Goal: Information Seeking & Learning: Find specific fact

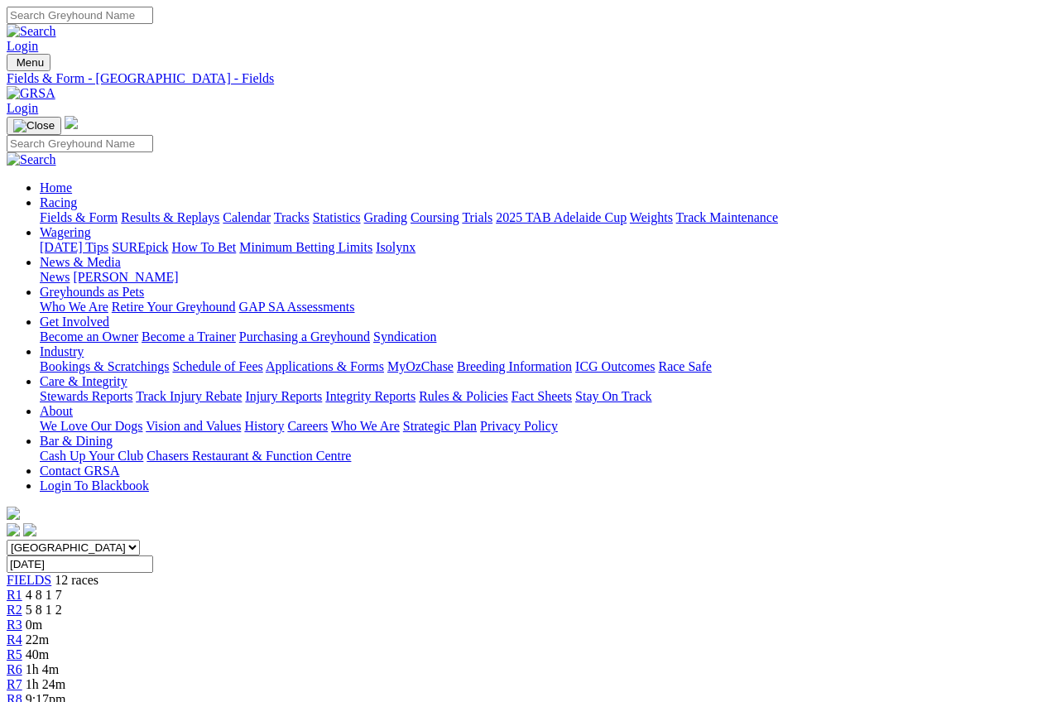
click at [192, 210] on link "Results & Replays" at bounding box center [170, 217] width 99 height 14
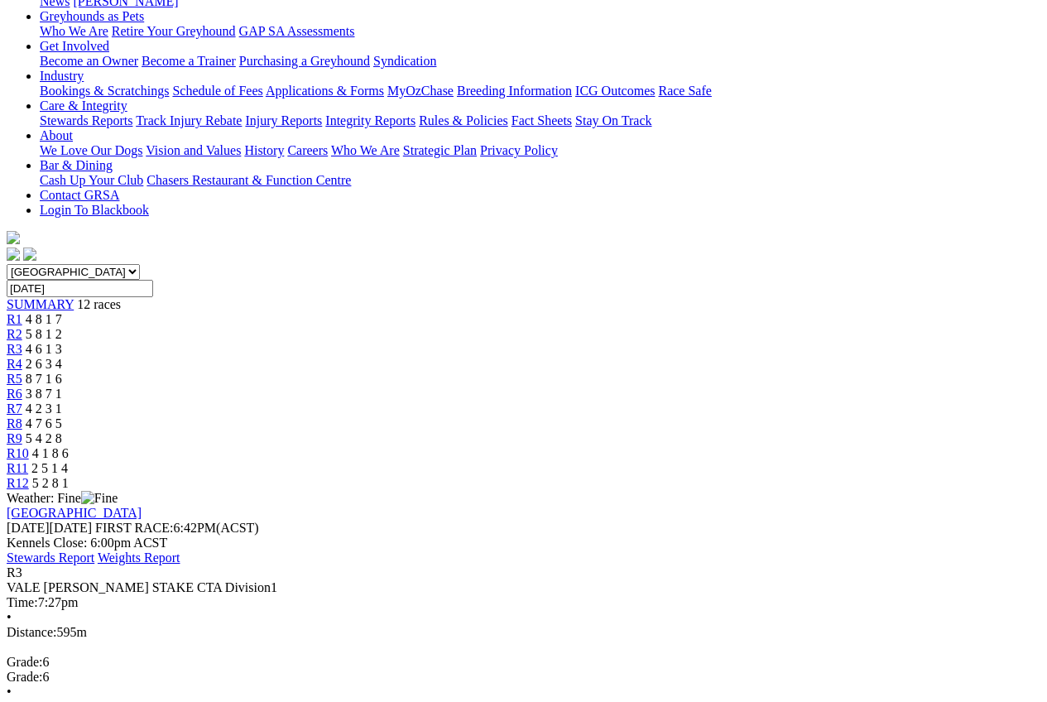
scroll to position [248, 0]
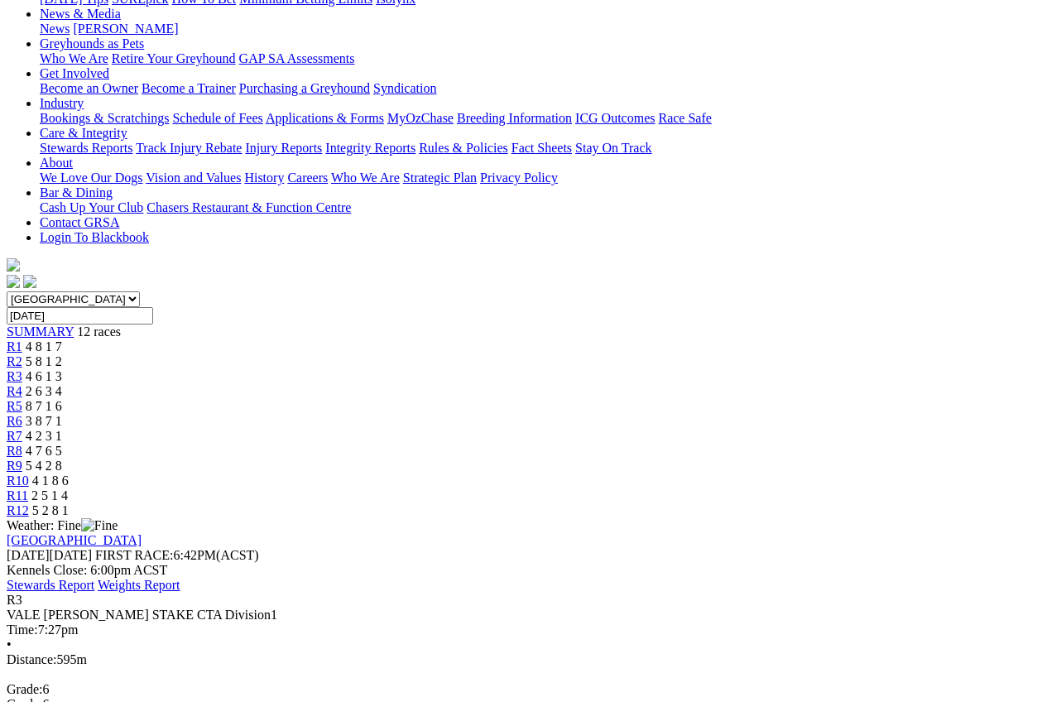
click at [62, 384] on span "2 6 3 4" at bounding box center [44, 391] width 36 height 14
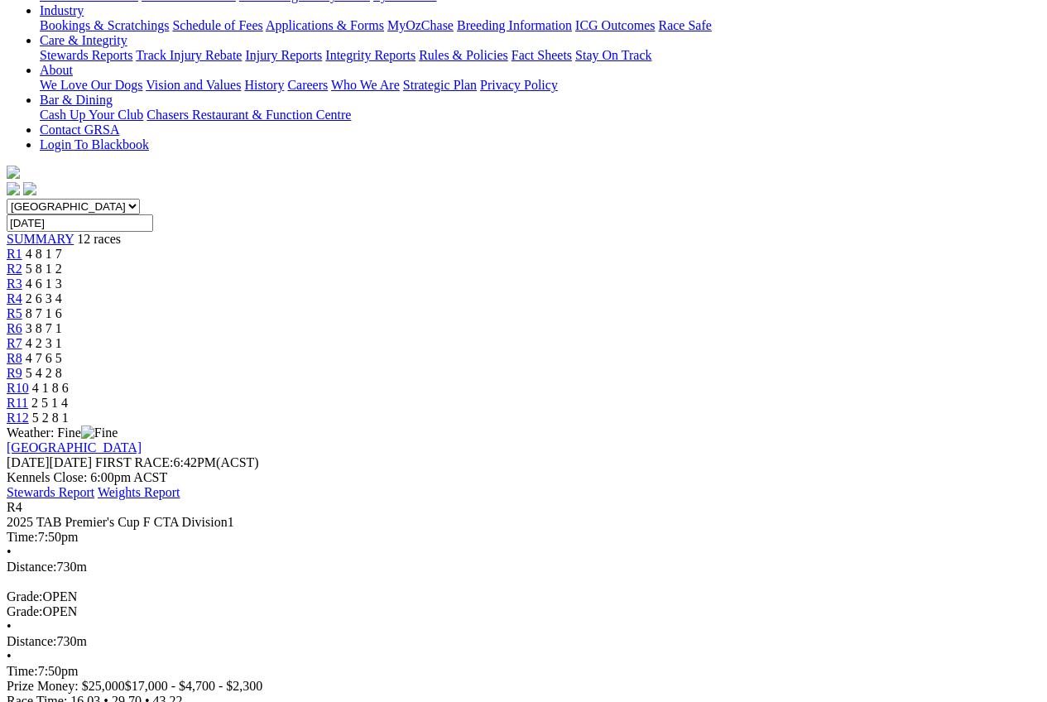
scroll to position [248, 0]
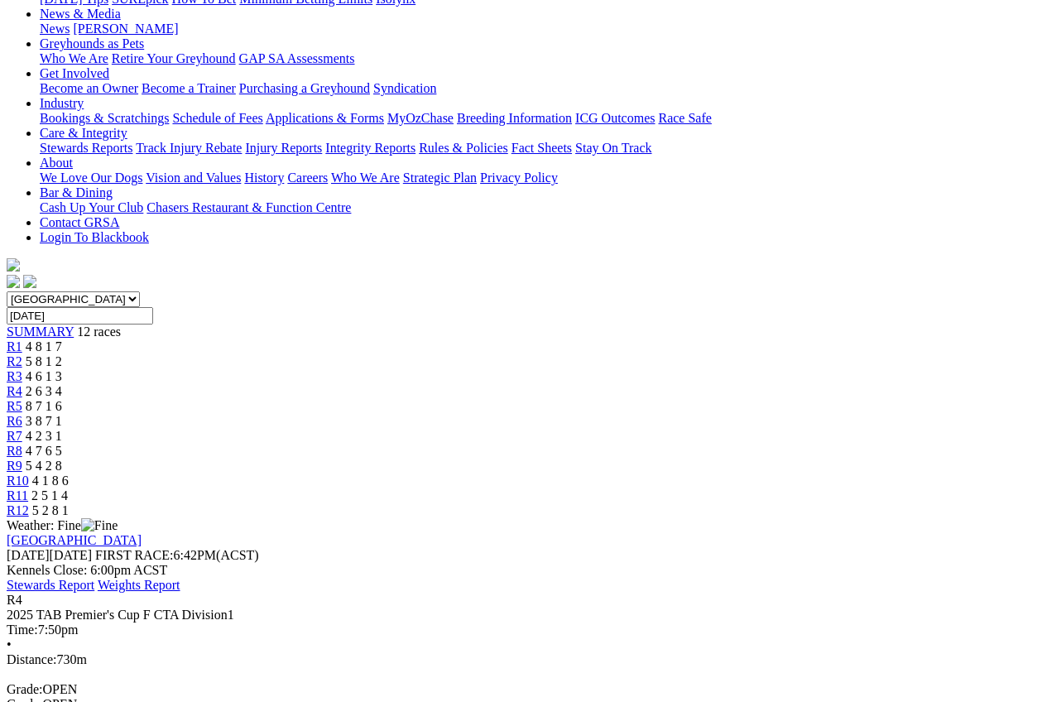
click at [62, 399] on span "8 7 1 6" at bounding box center [44, 406] width 36 height 14
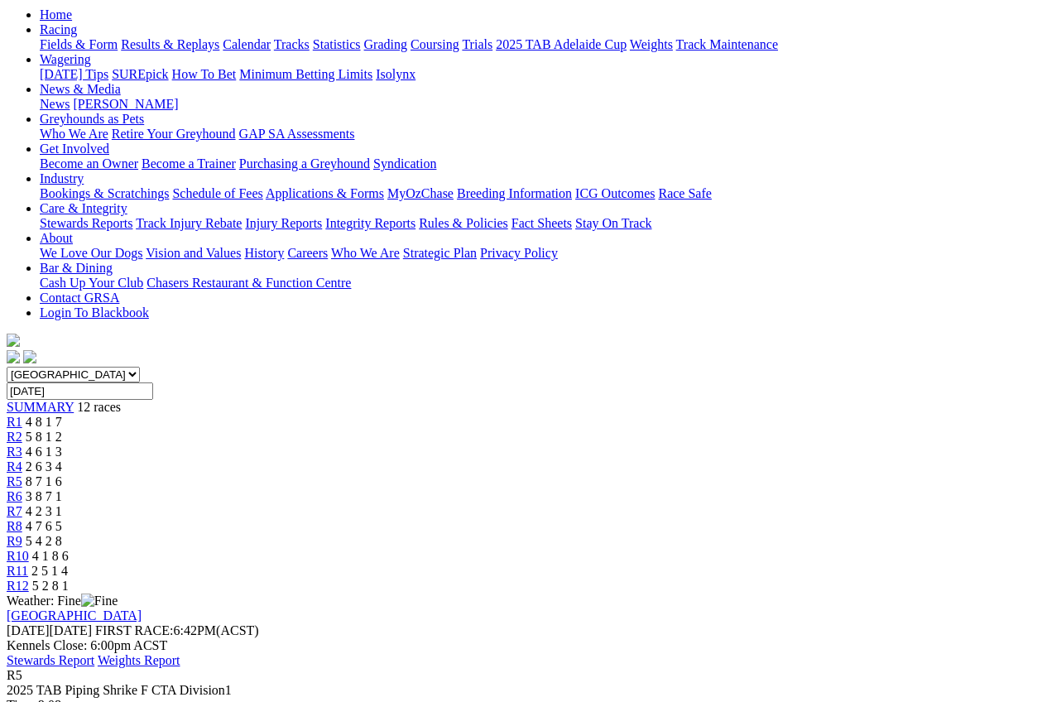
scroll to position [166, 0]
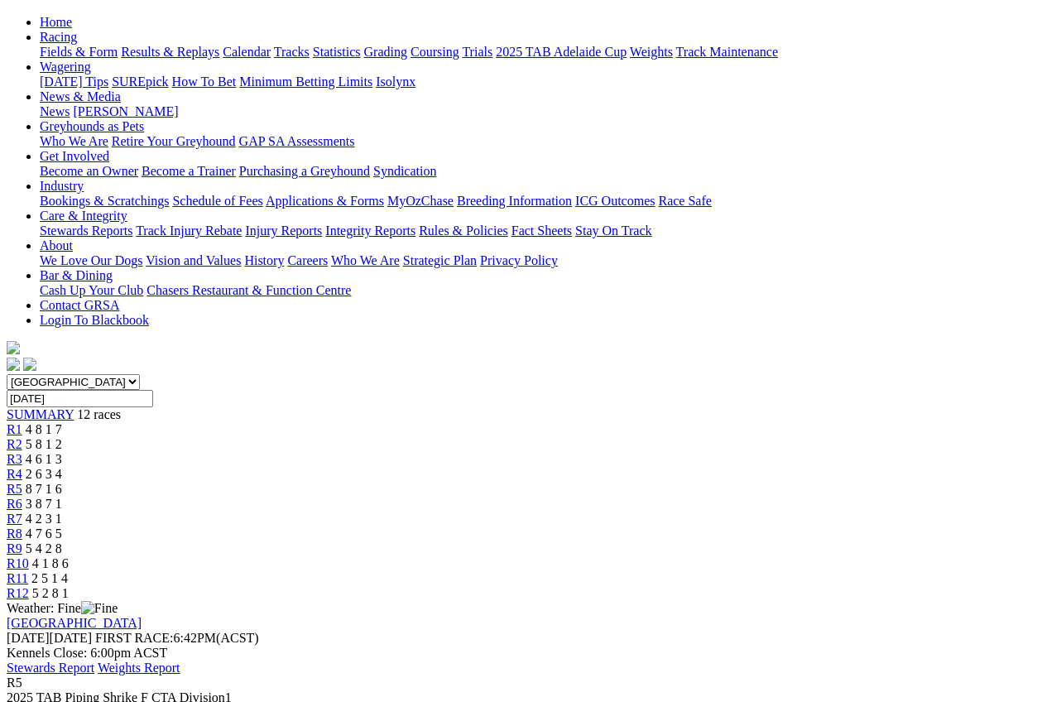
click at [531, 497] on div "R6 3 8 7 1" at bounding box center [524, 504] width 1034 height 15
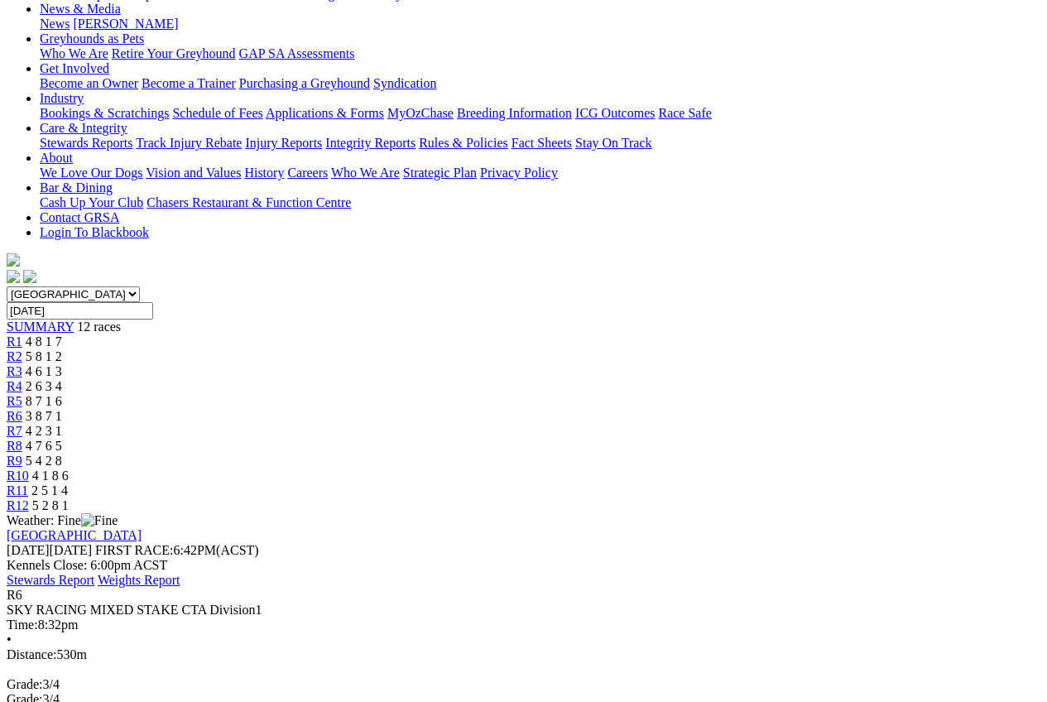
scroll to position [248, 0]
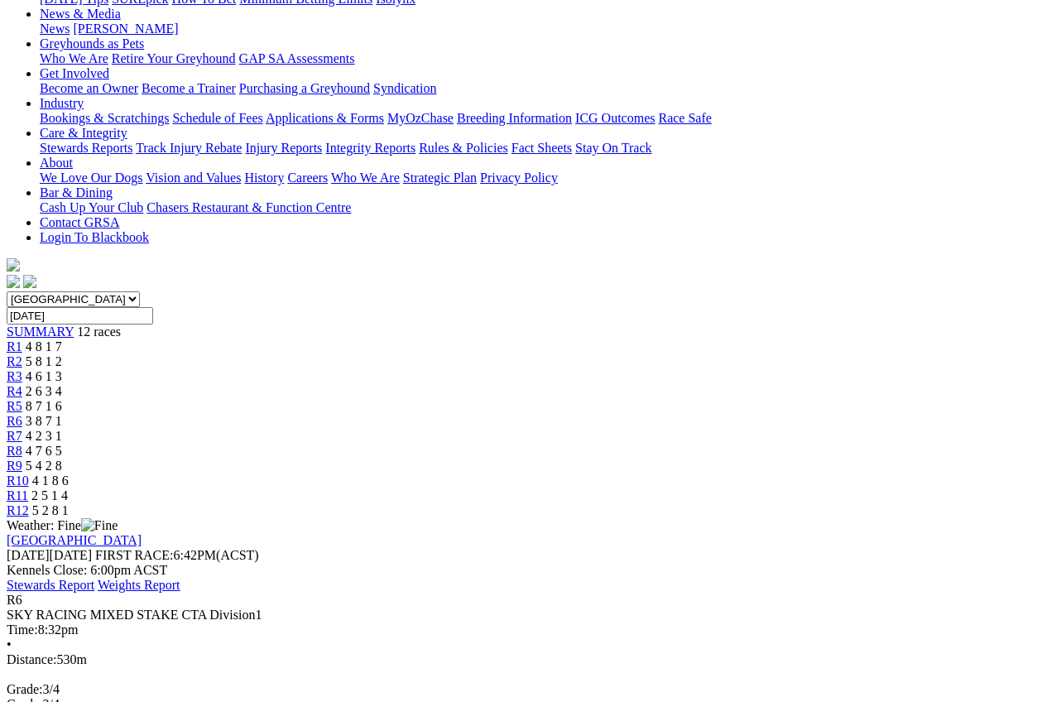
click at [62, 429] on span "4 2 3 1" at bounding box center [44, 436] width 36 height 14
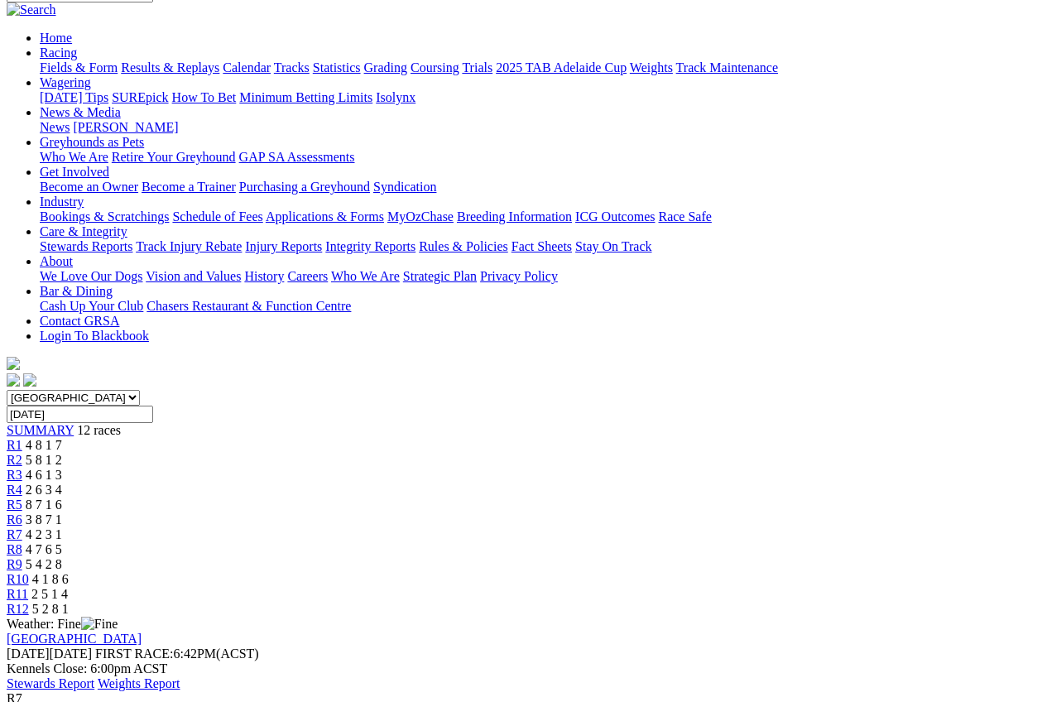
scroll to position [248, 0]
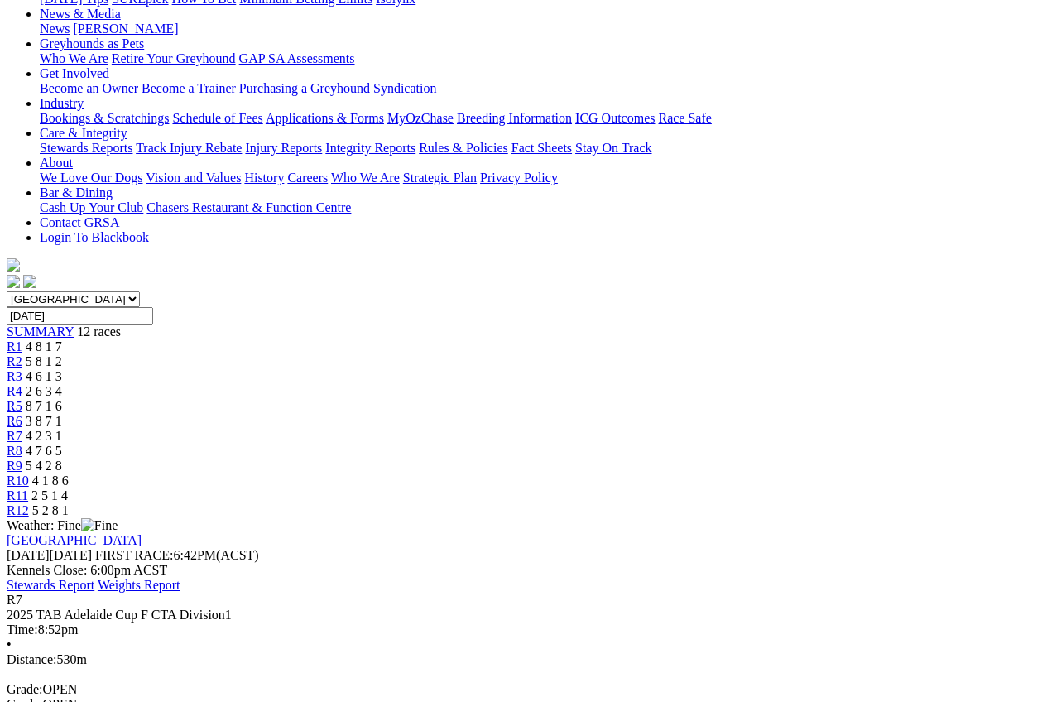
click at [678, 444] on div "R8 4 7 6 5" at bounding box center [524, 451] width 1034 height 15
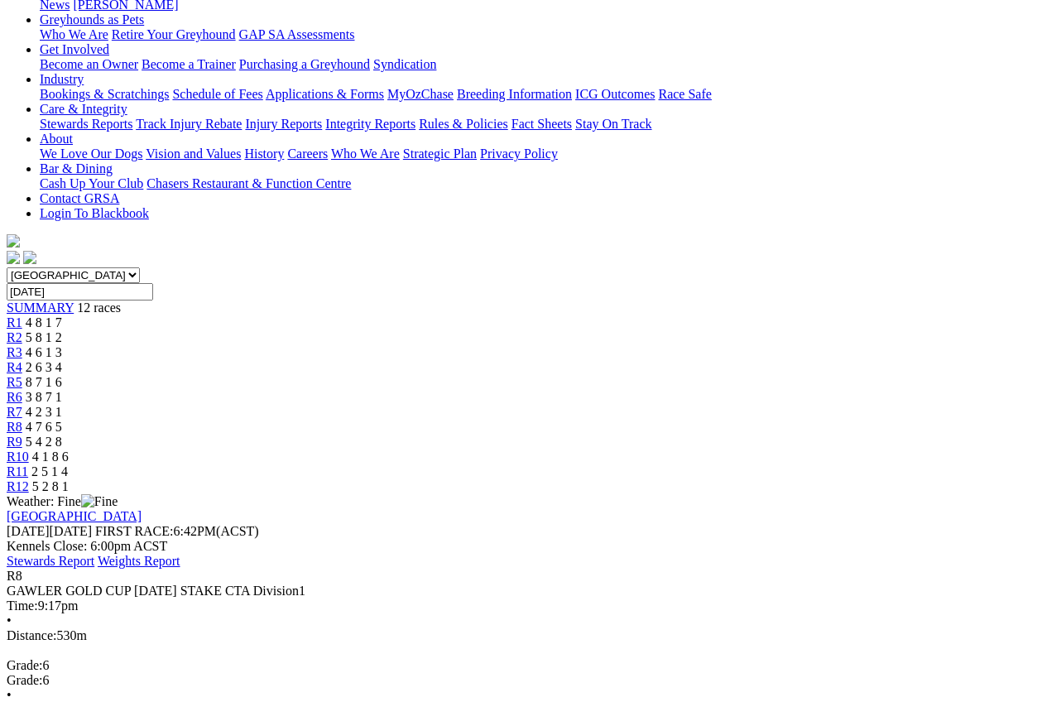
scroll to position [248, 0]
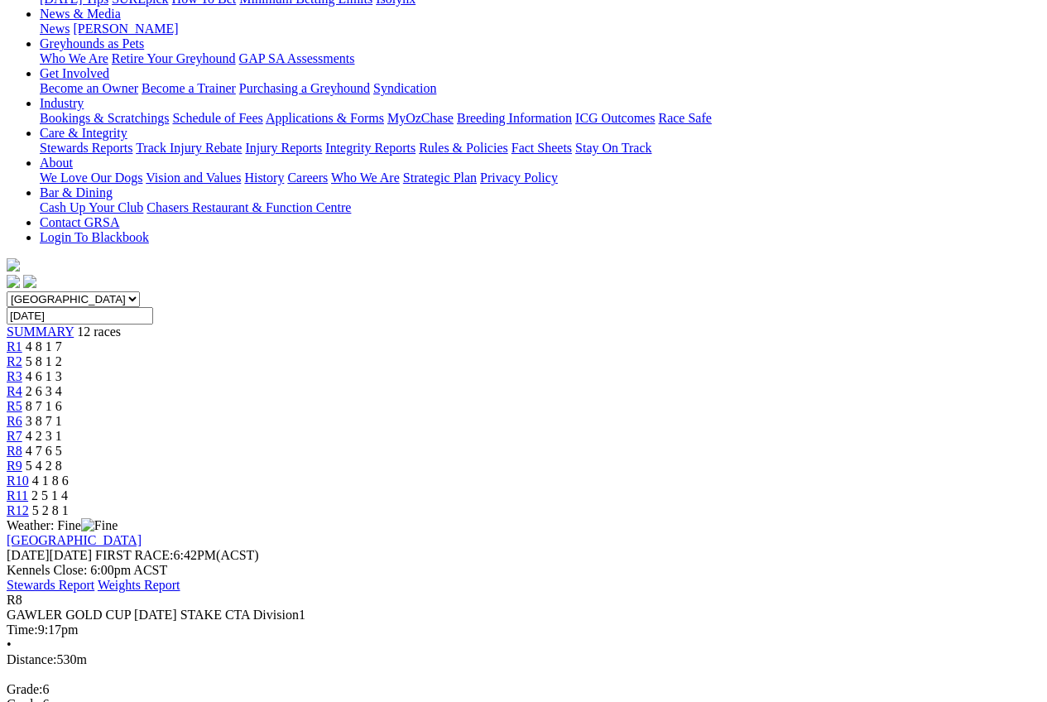
click at [62, 459] on span "5 4 2 8" at bounding box center [44, 466] width 36 height 14
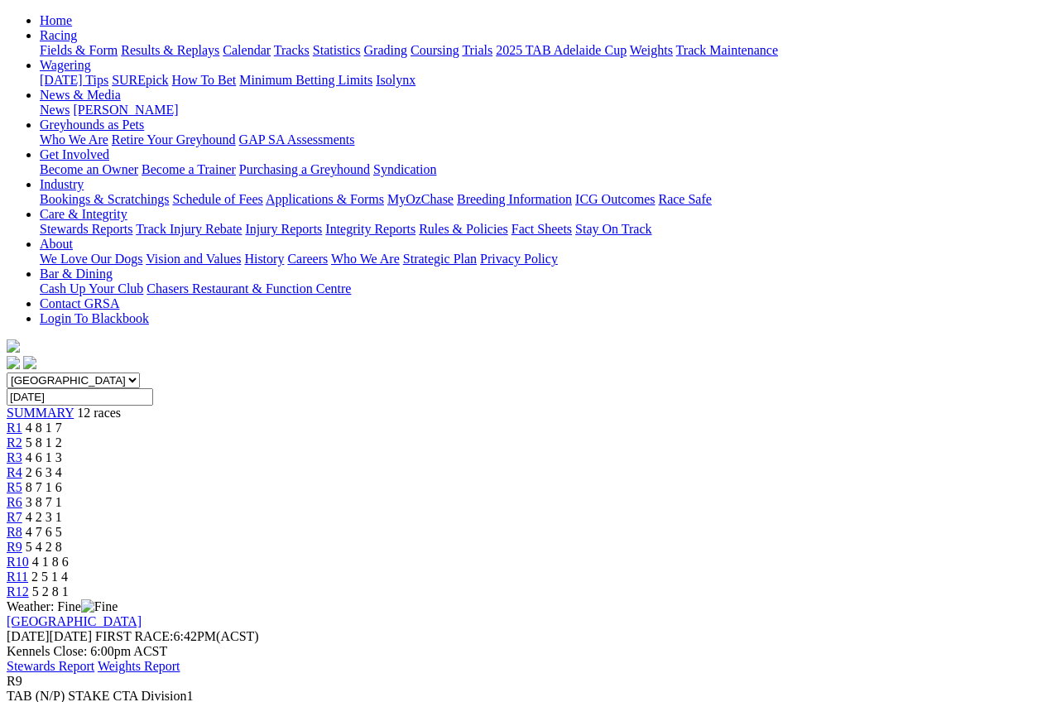
scroll to position [166, 0]
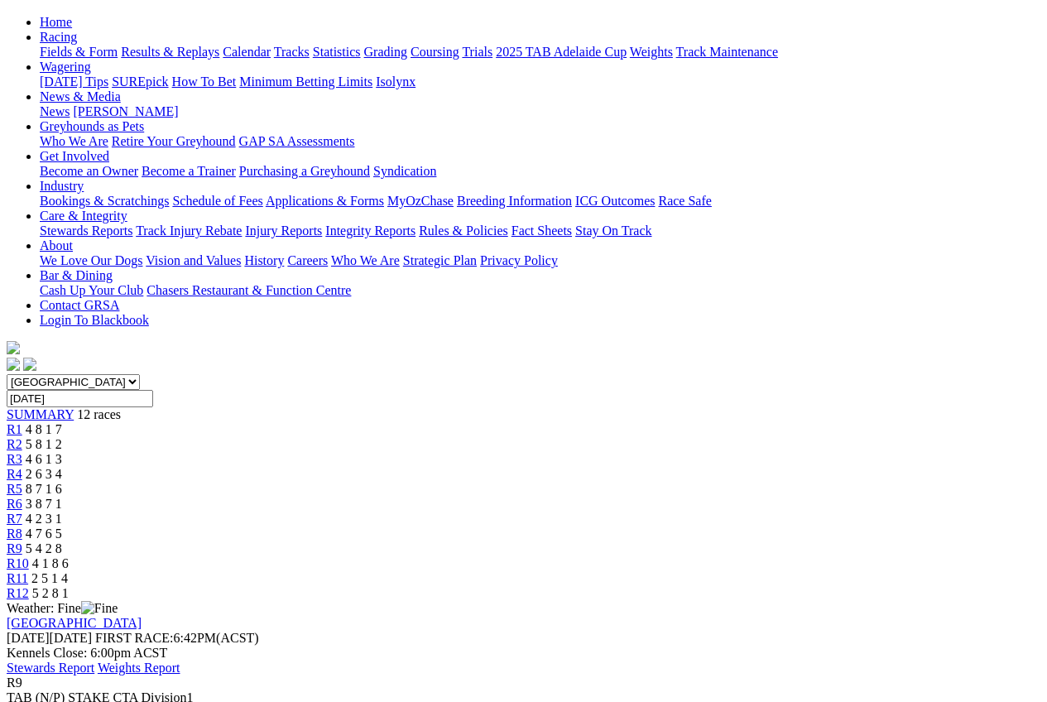
click at [805, 556] on div "R10 4 1 8 6" at bounding box center [524, 563] width 1034 height 15
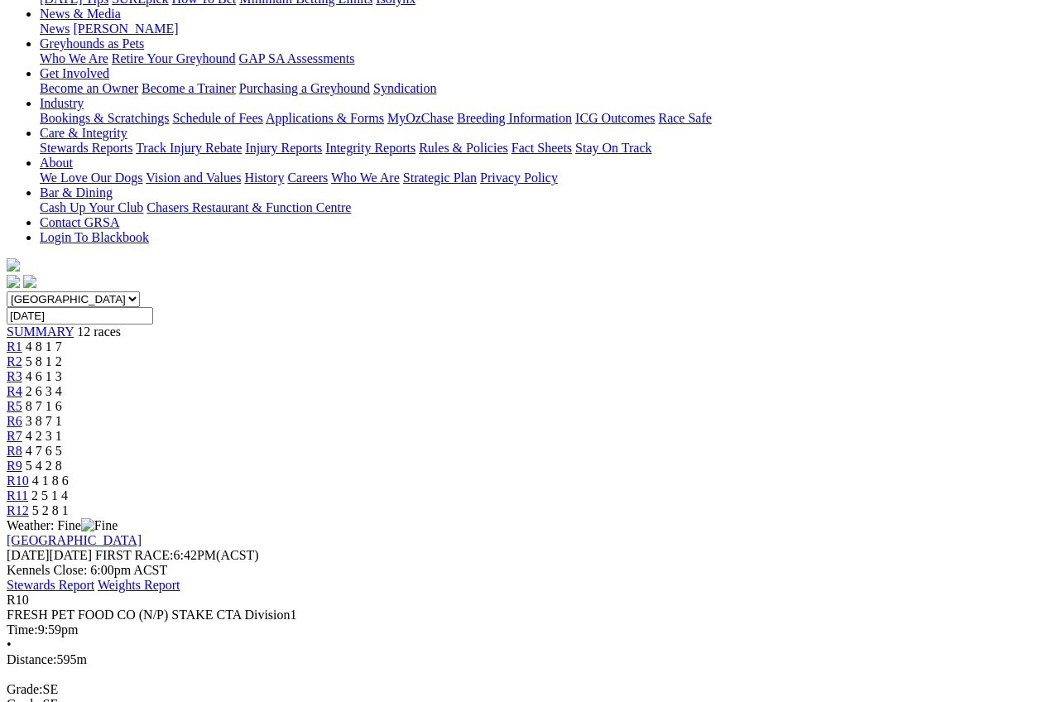
scroll to position [166, 0]
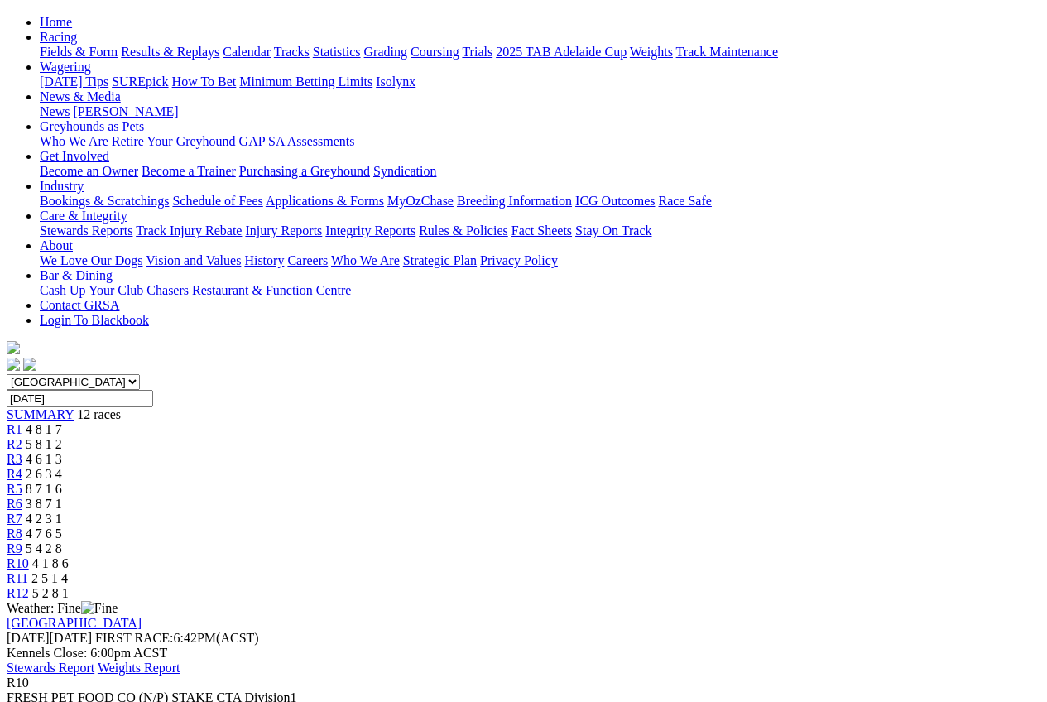
click at [883, 571] on div "R11 2 5 1 4" at bounding box center [524, 578] width 1034 height 15
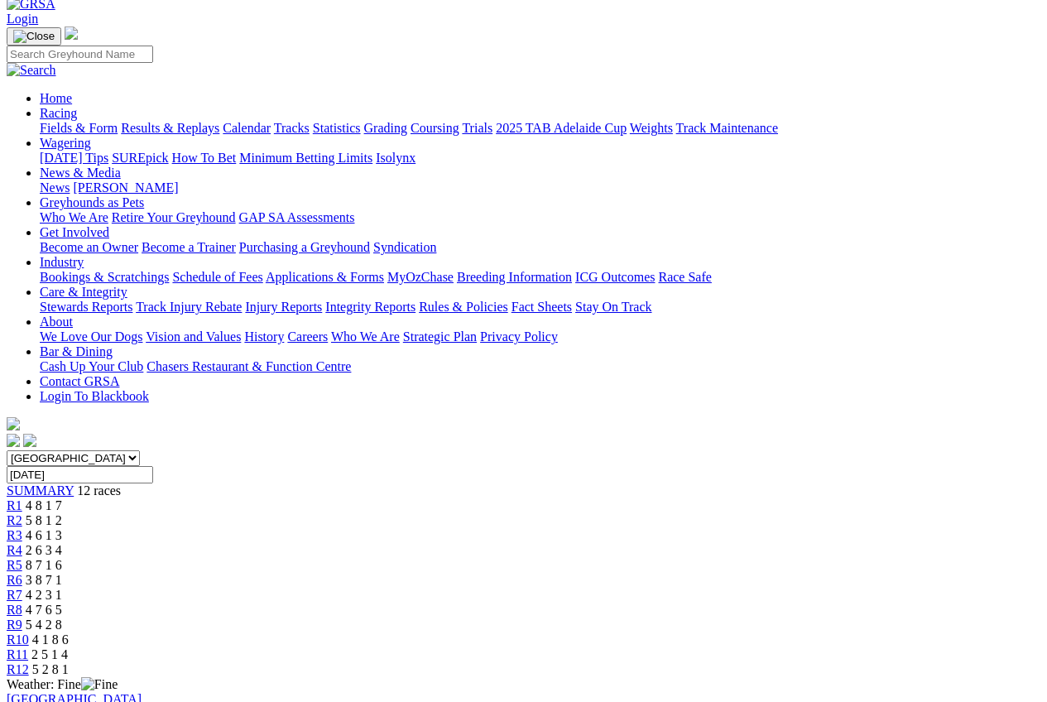
scroll to position [83, 0]
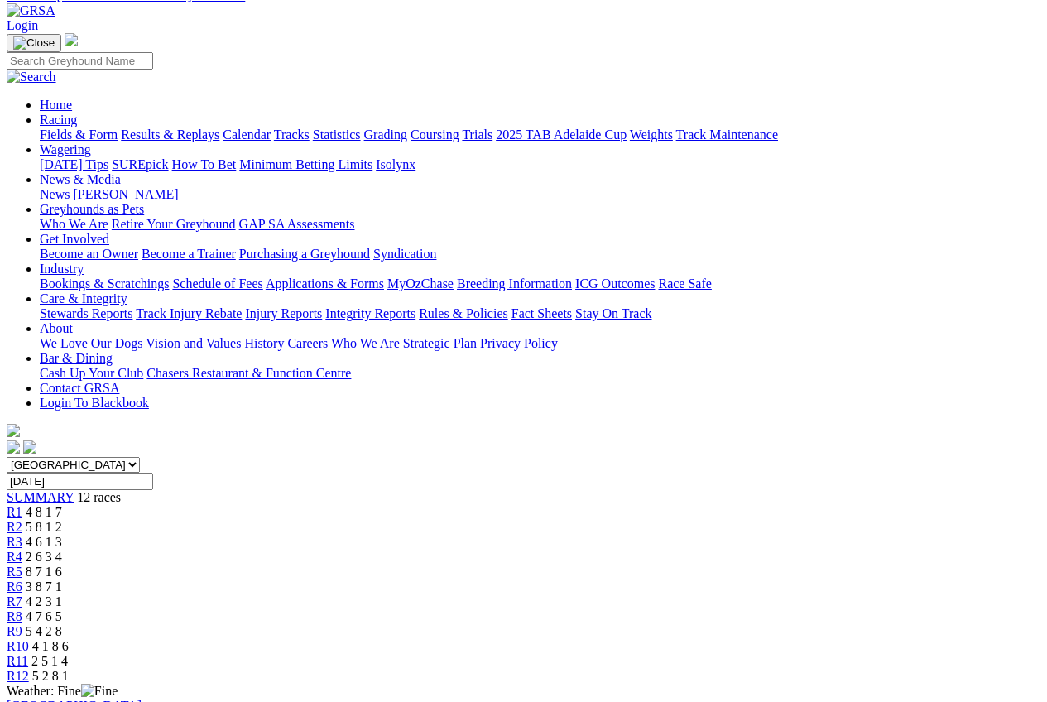
click at [29, 669] on span "R12" at bounding box center [18, 676] width 22 height 14
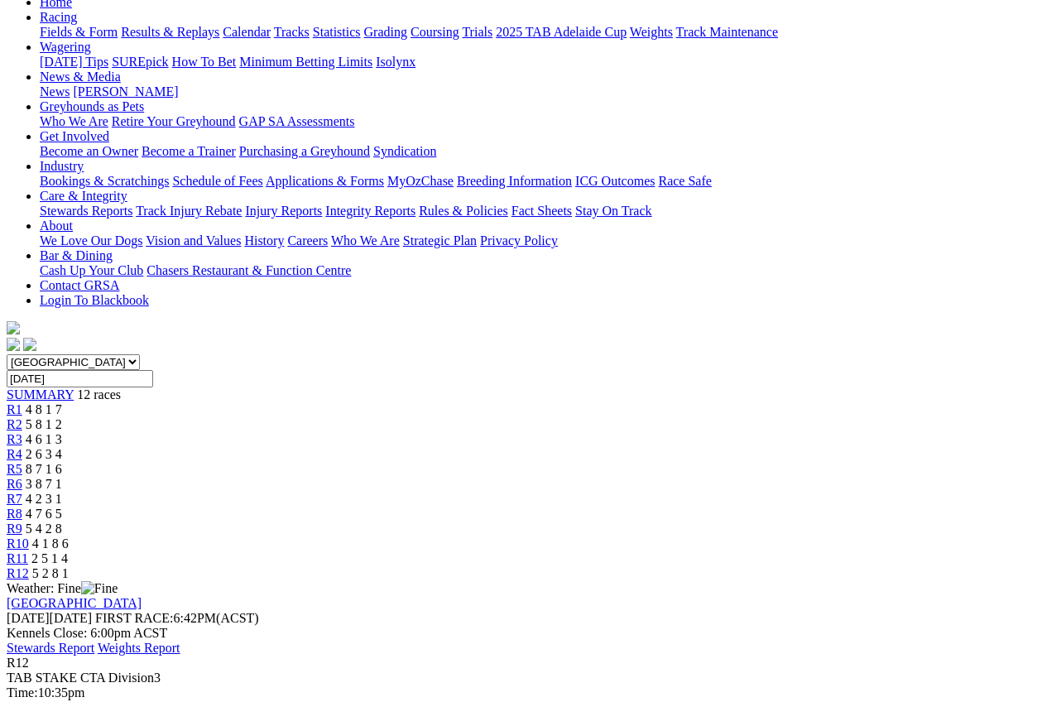
scroll to position [166, 0]
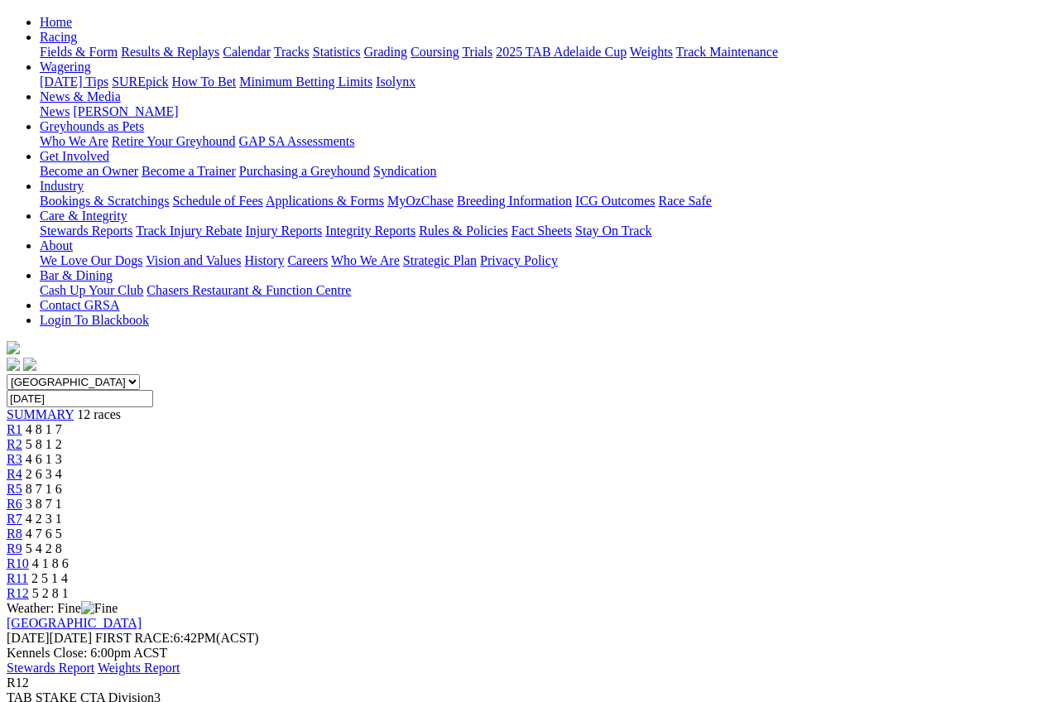
click at [870, 571] on div "R11 2 5 1 4" at bounding box center [524, 578] width 1034 height 15
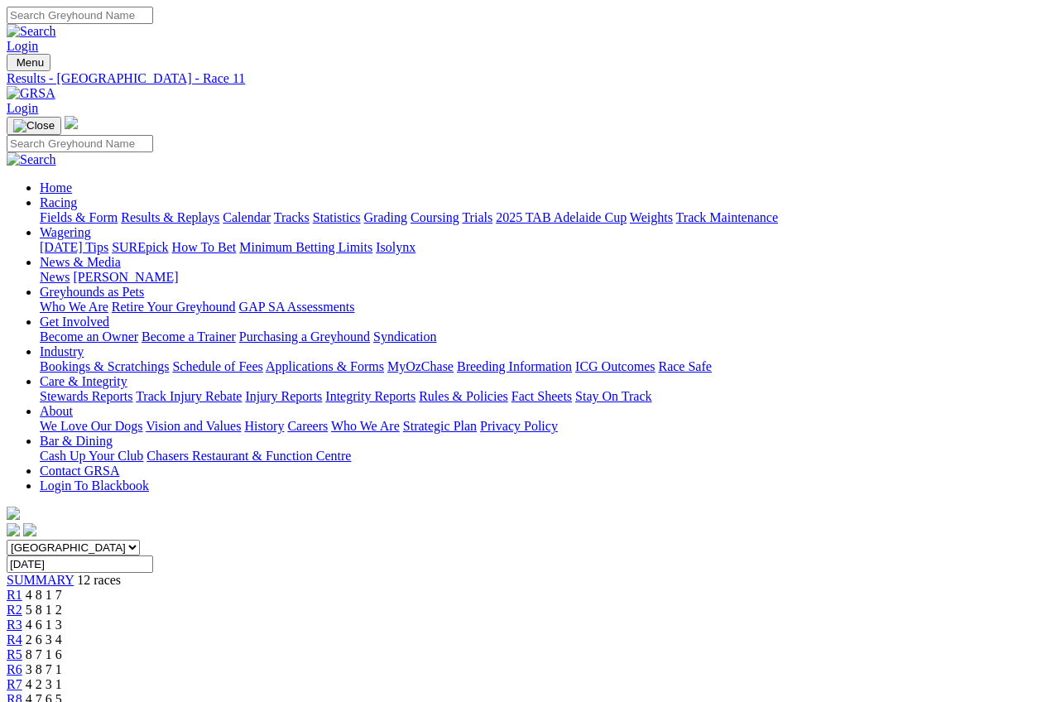
click at [62, 701] on span "5 4 2 8" at bounding box center [44, 714] width 36 height 14
click at [22, 692] on span "R8" at bounding box center [15, 699] width 16 height 14
click at [22, 677] on span "R7" at bounding box center [15, 684] width 16 height 14
click at [22, 662] on span "R6" at bounding box center [15, 669] width 16 height 14
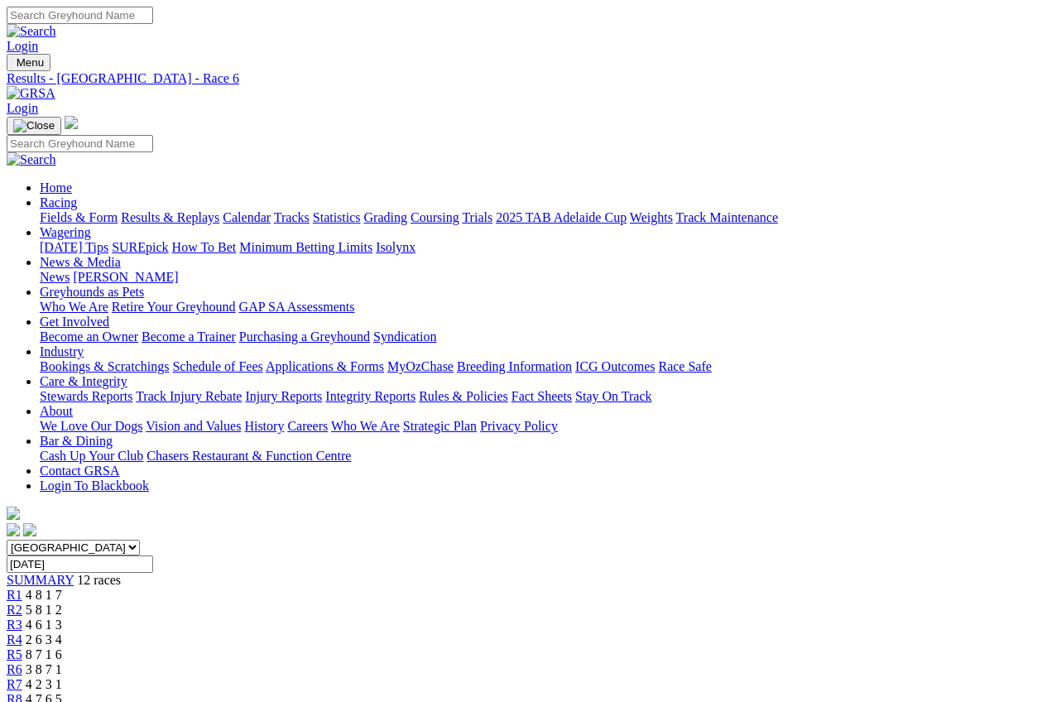
click at [22, 647] on span "R5" at bounding box center [15, 654] width 16 height 14
